Goal: Transaction & Acquisition: Purchase product/service

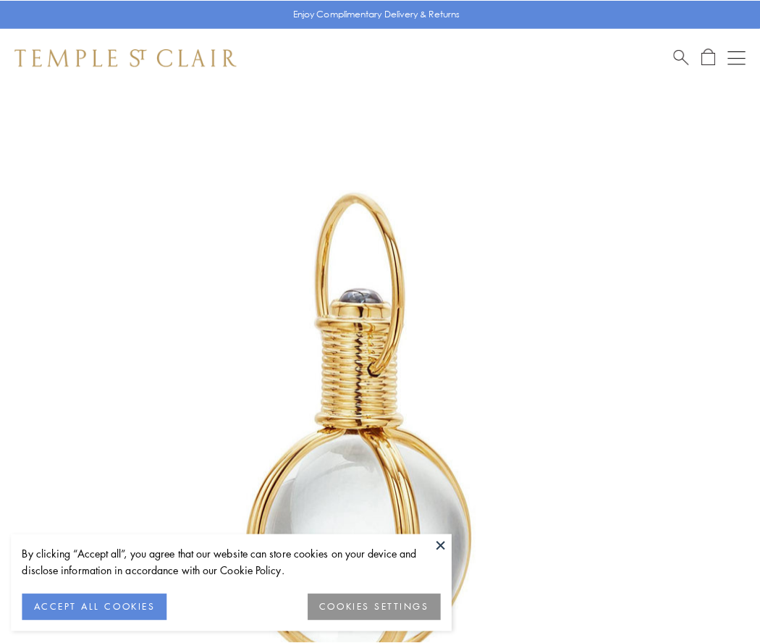
scroll to position [378, 0]
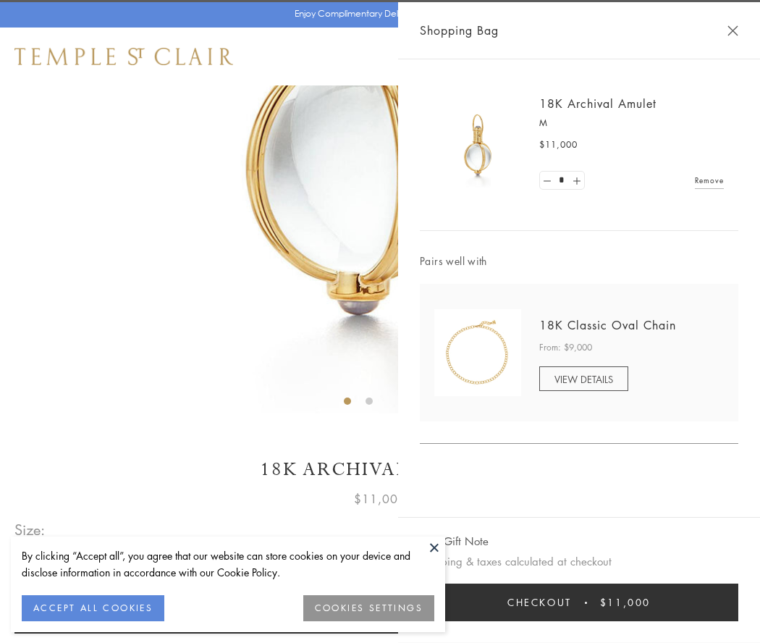
click at [579, 602] on button "Checkout $11,000" at bounding box center [579, 603] width 319 height 38
